Goal: Navigation & Orientation: Find specific page/section

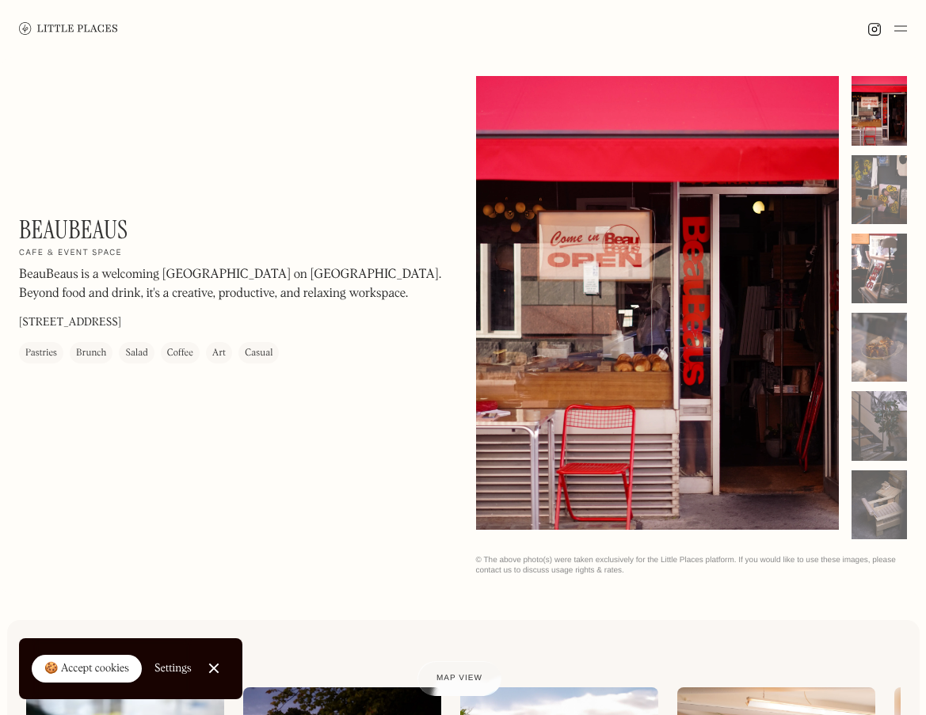
click at [103, 253] on h2 "Cafe & event space" at bounding box center [70, 253] width 103 height 11
click at [902, 28] on img at bounding box center [900, 28] width 13 height 19
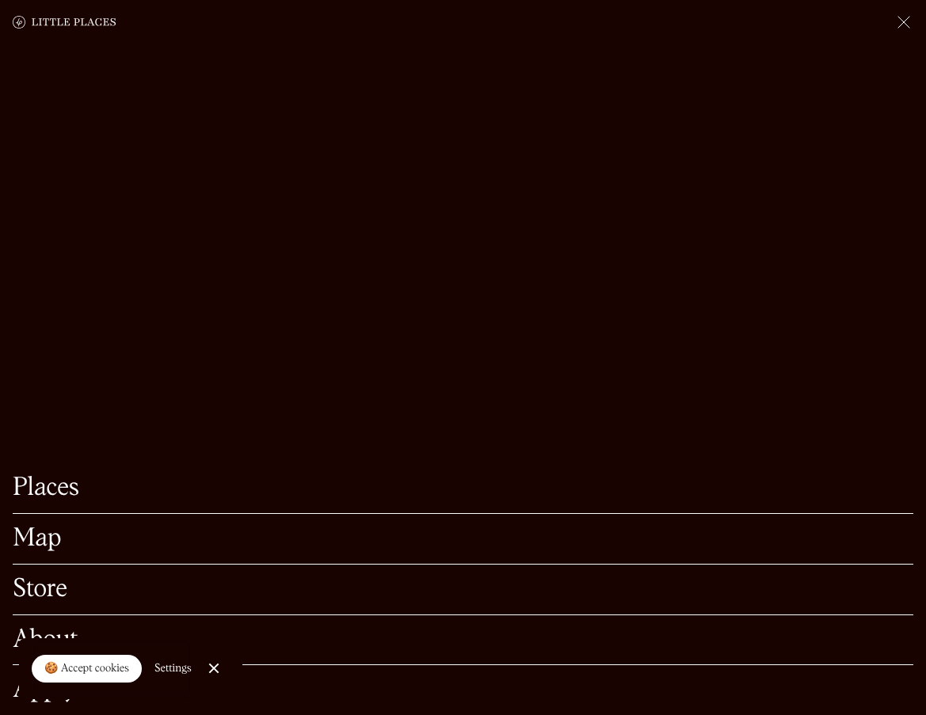
click at [55, 476] on link "Places" at bounding box center [463, 488] width 901 height 25
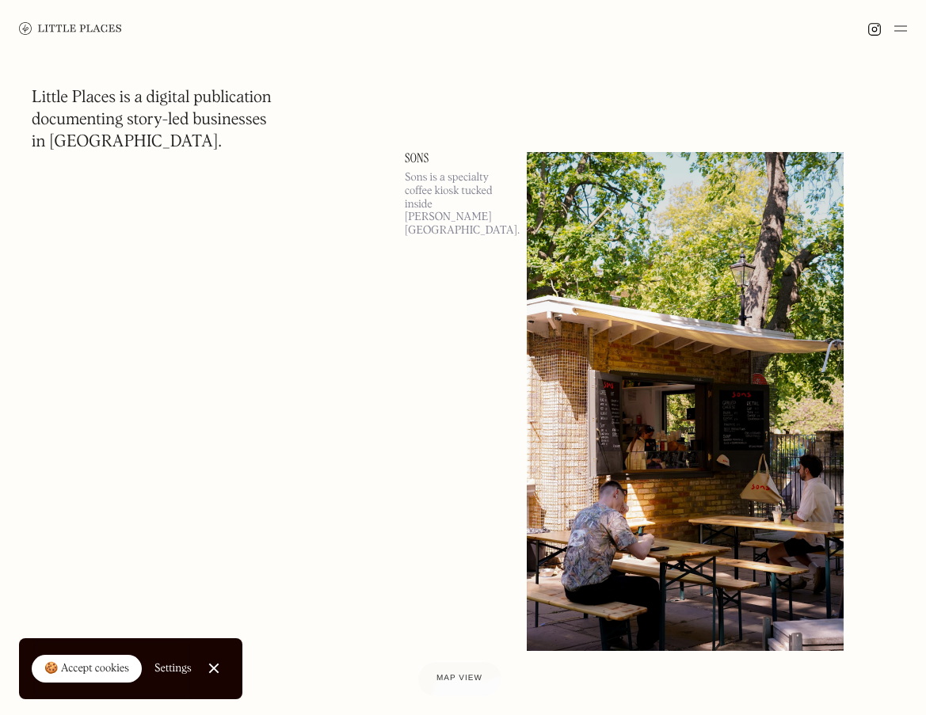
scroll to position [12437, 0]
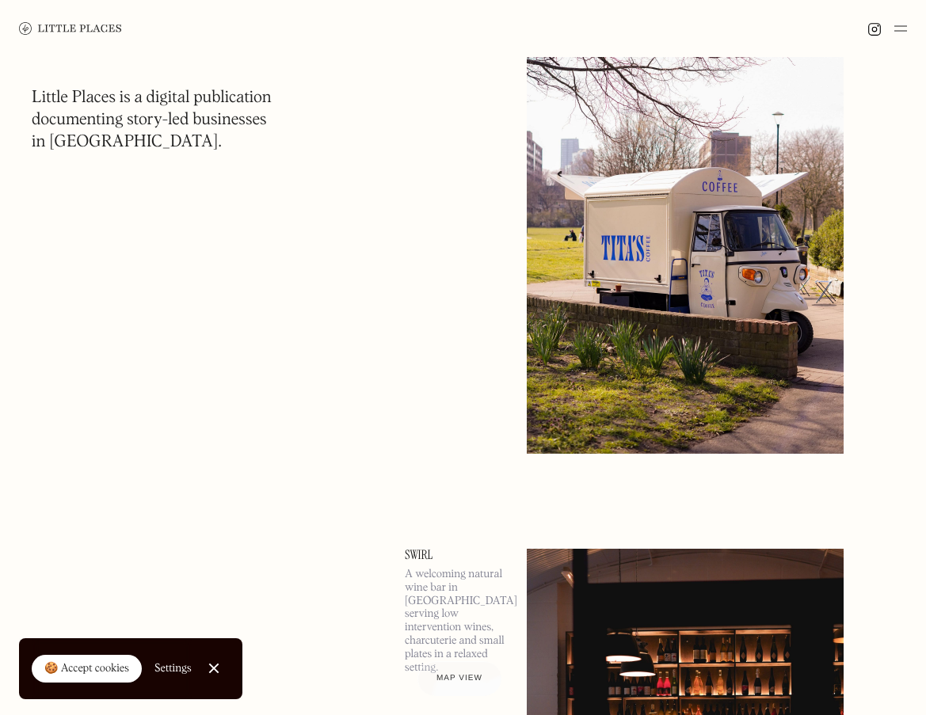
scroll to position [13705, 0]
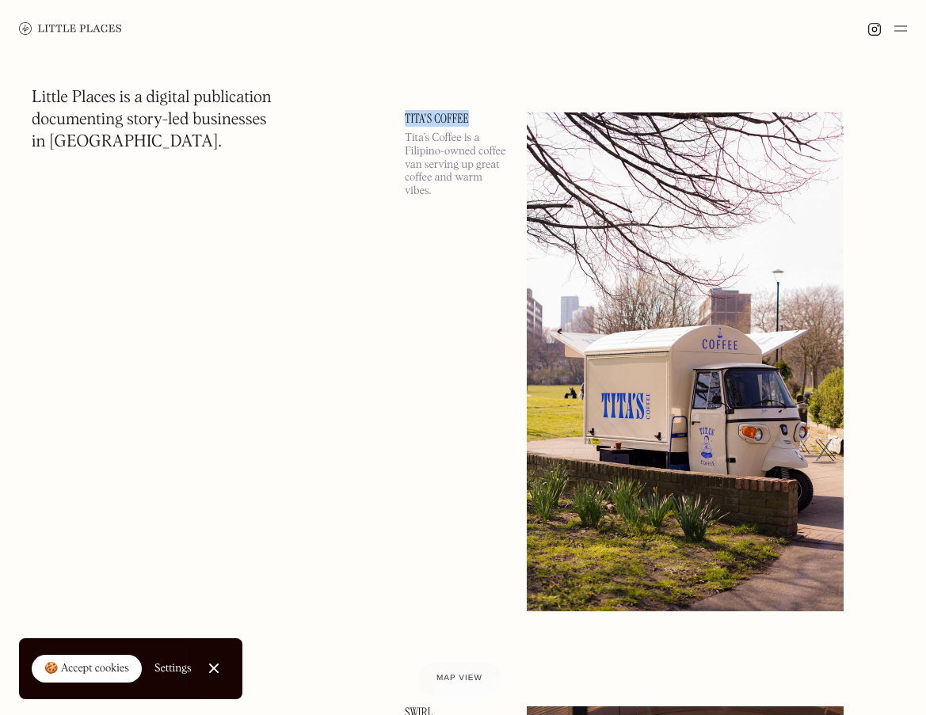
drag, startPoint x: 403, startPoint y: 120, endPoint x: 478, endPoint y: 121, distance: 74.5
copy link "Tita's Coffee"
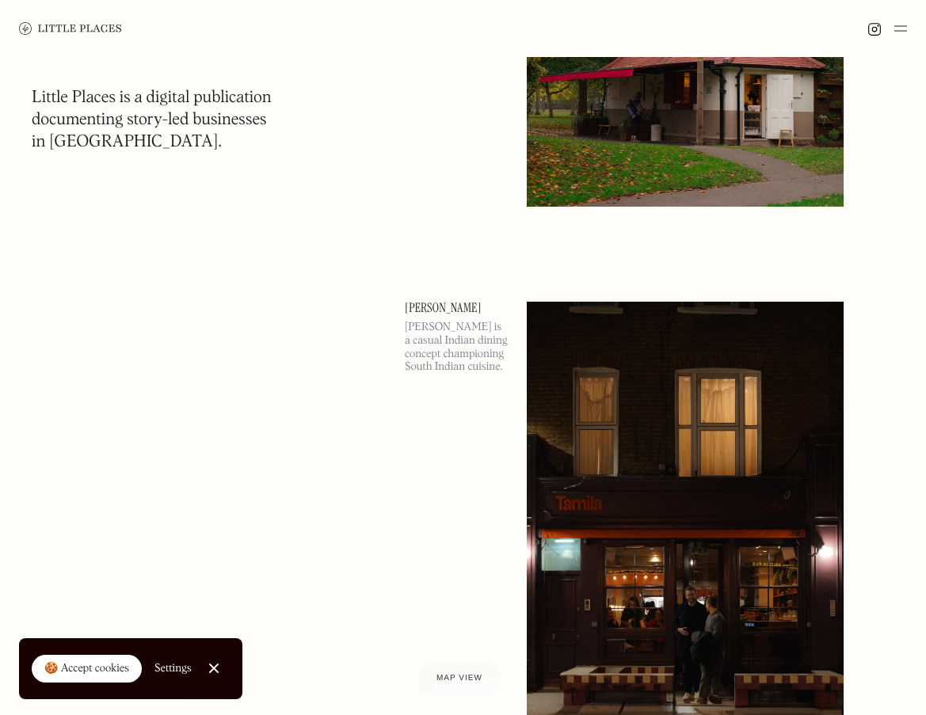
scroll to position [27885, 0]
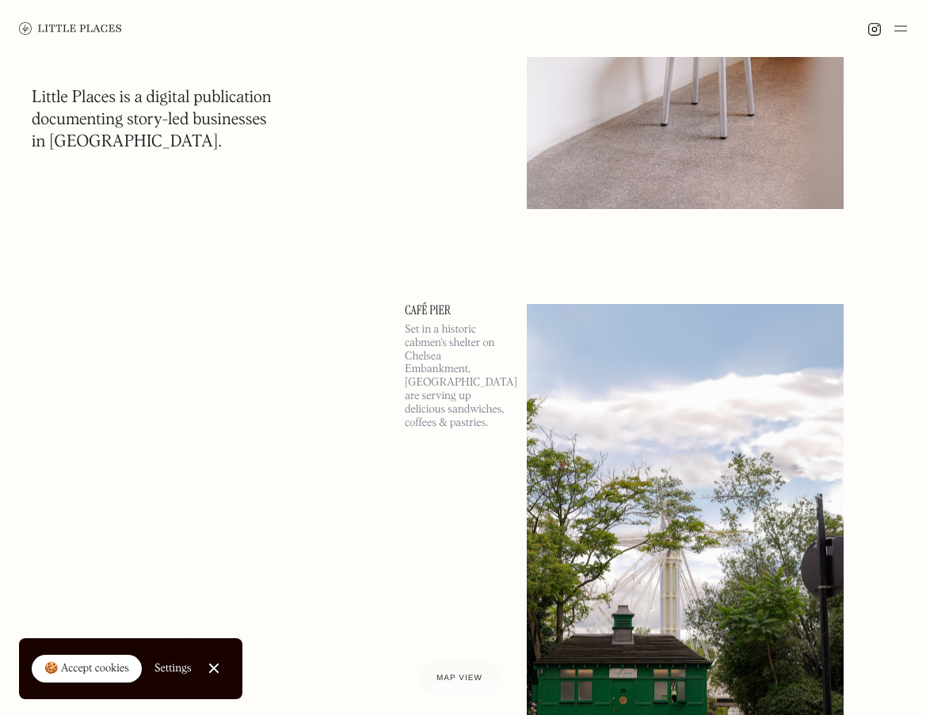
scroll to position [32613, 0]
